Goal: Navigation & Orientation: Find specific page/section

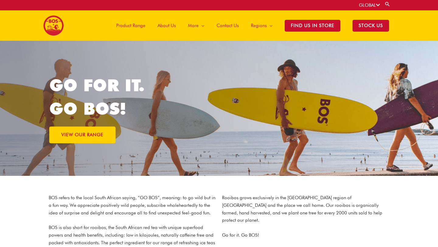
click at [161, 23] on span "About Us" at bounding box center [167, 25] width 18 height 18
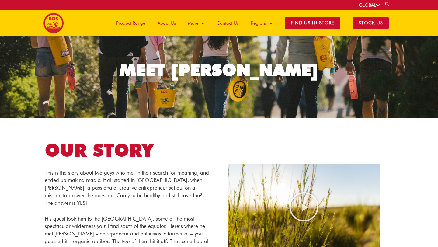
scroll to position [16, 0]
